Goal: Task Accomplishment & Management: Manage account settings

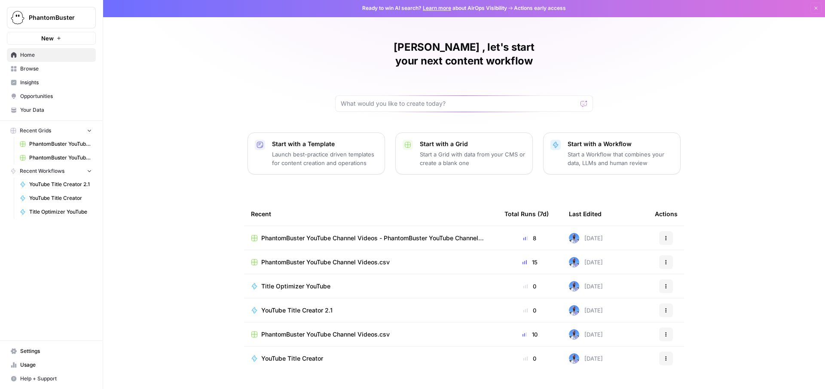
scroll to position [6, 0]
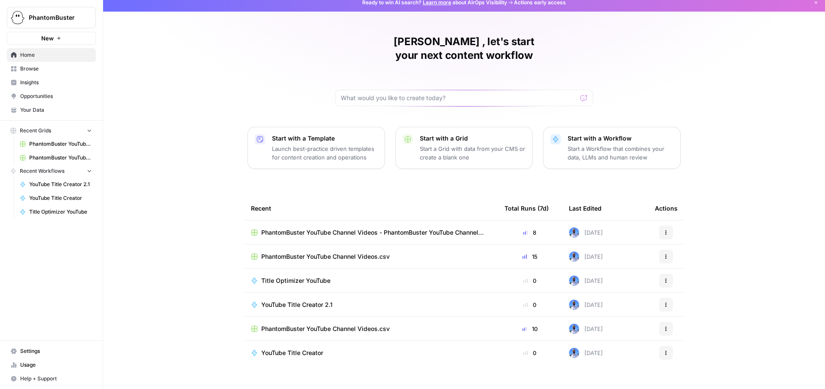
click at [669, 298] on button "Actions" at bounding box center [666, 305] width 14 height 14
click at [674, 271] on div "Delete" at bounding box center [707, 270] width 82 height 9
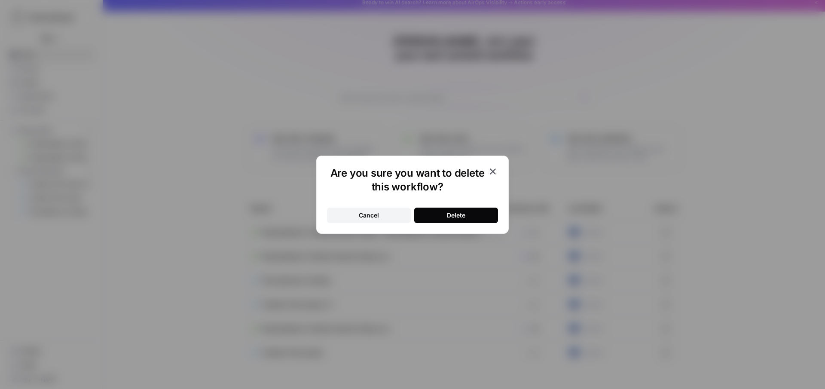
click at [438, 217] on button "Delete" at bounding box center [456, 214] width 84 height 15
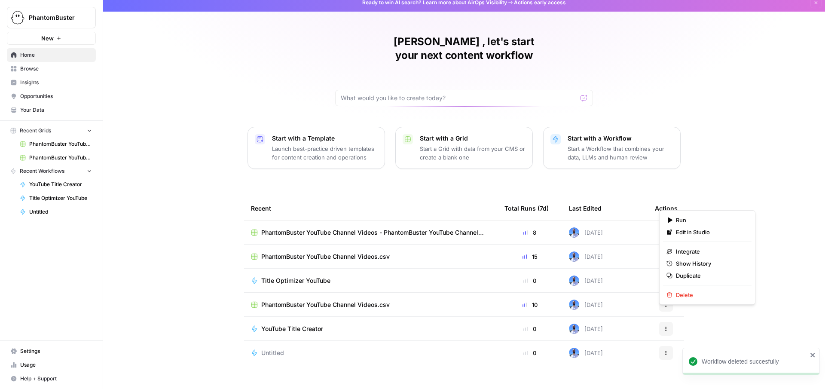
click at [670, 322] on button "Actions" at bounding box center [666, 329] width 14 height 14
click at [676, 297] on span "Delete" at bounding box center [710, 294] width 69 height 9
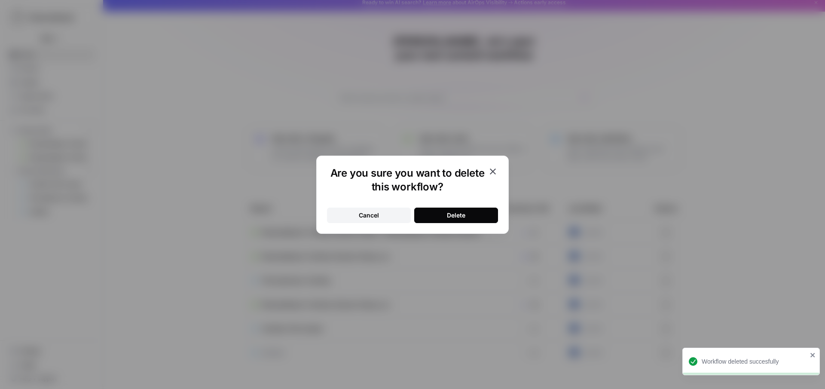
click at [456, 218] on div "Delete" at bounding box center [456, 215] width 18 height 9
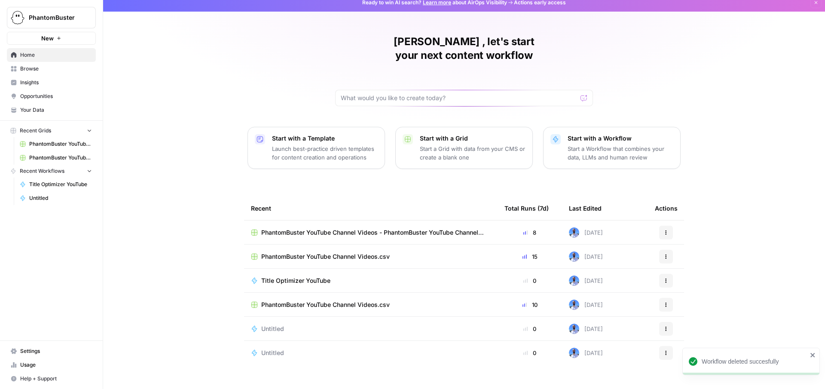
click at [670, 322] on button "Actions" at bounding box center [666, 329] width 14 height 14
click at [676, 354] on span "Delete" at bounding box center [710, 354] width 69 height 9
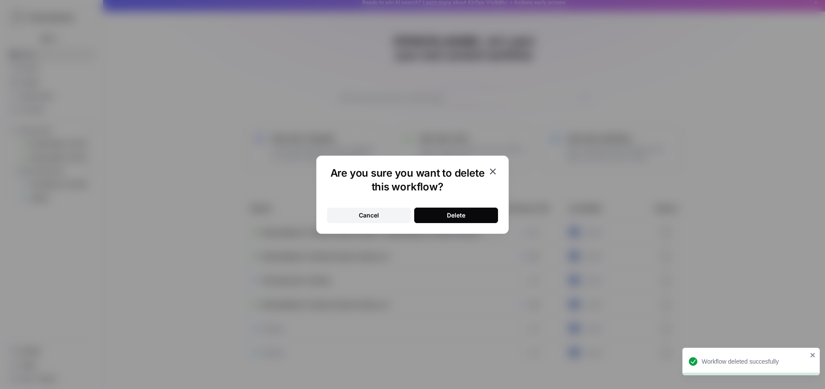
click at [442, 222] on button "Delete" at bounding box center [456, 214] width 84 height 15
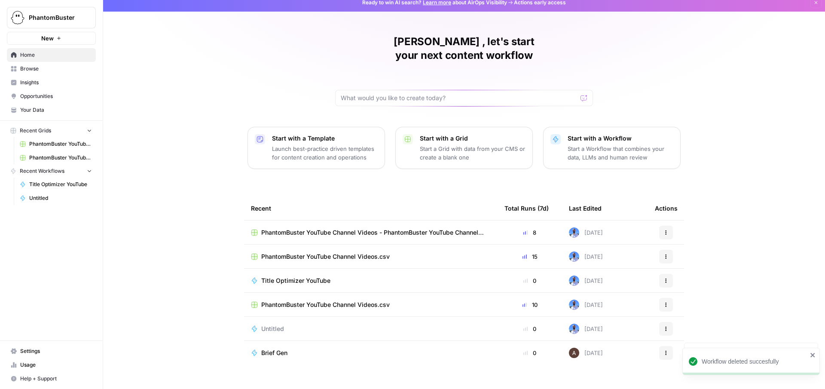
click at [667, 326] on icon "button" at bounding box center [665, 328] width 5 height 5
click at [676, 353] on span "Delete" at bounding box center [710, 354] width 69 height 9
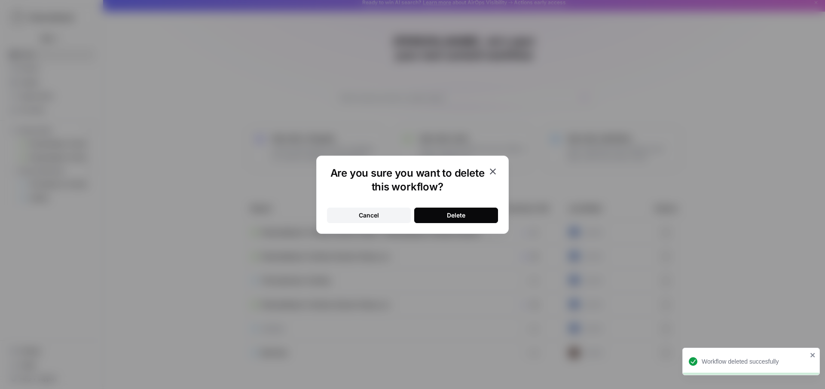
click at [465, 211] on div "Delete" at bounding box center [456, 215] width 18 height 9
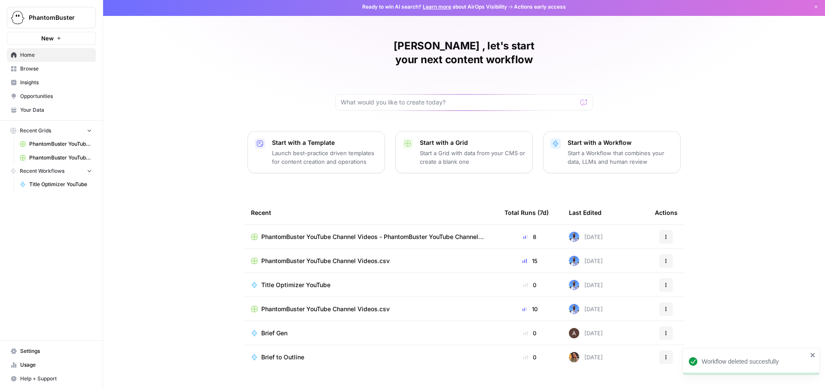
scroll to position [3, 0]
